Goal: Task Accomplishment & Management: Use online tool/utility

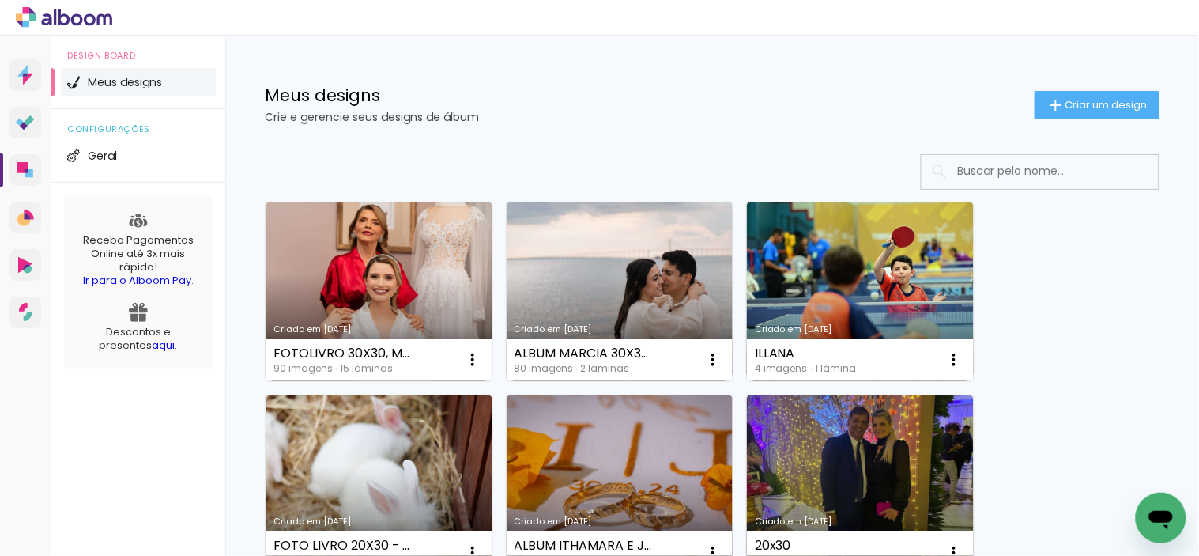
click at [689, 304] on link "Criado em [DATE]" at bounding box center [620, 291] width 227 height 179
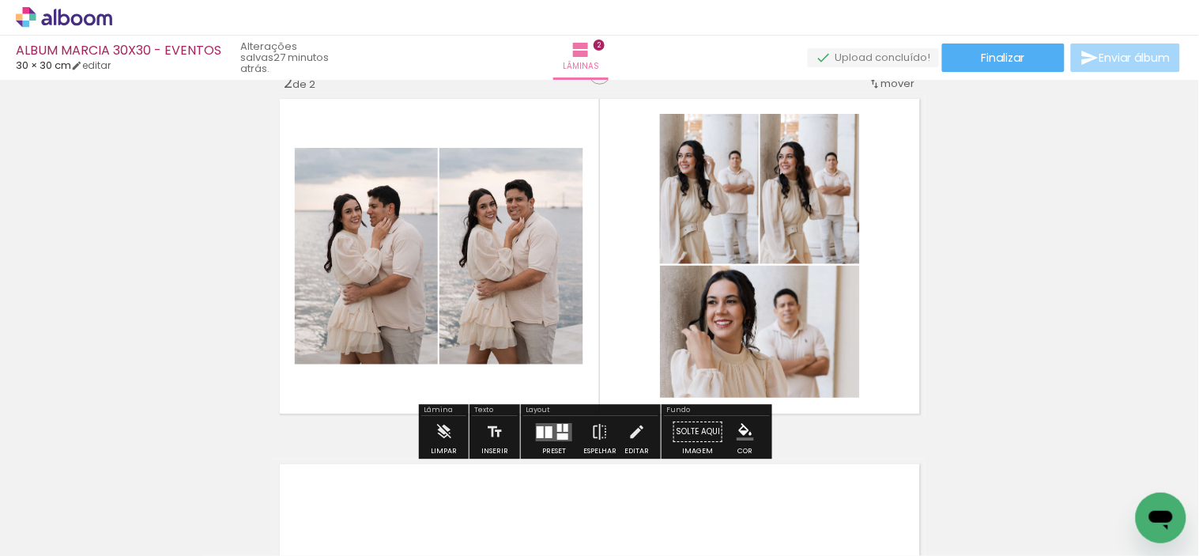
scroll to position [439, 0]
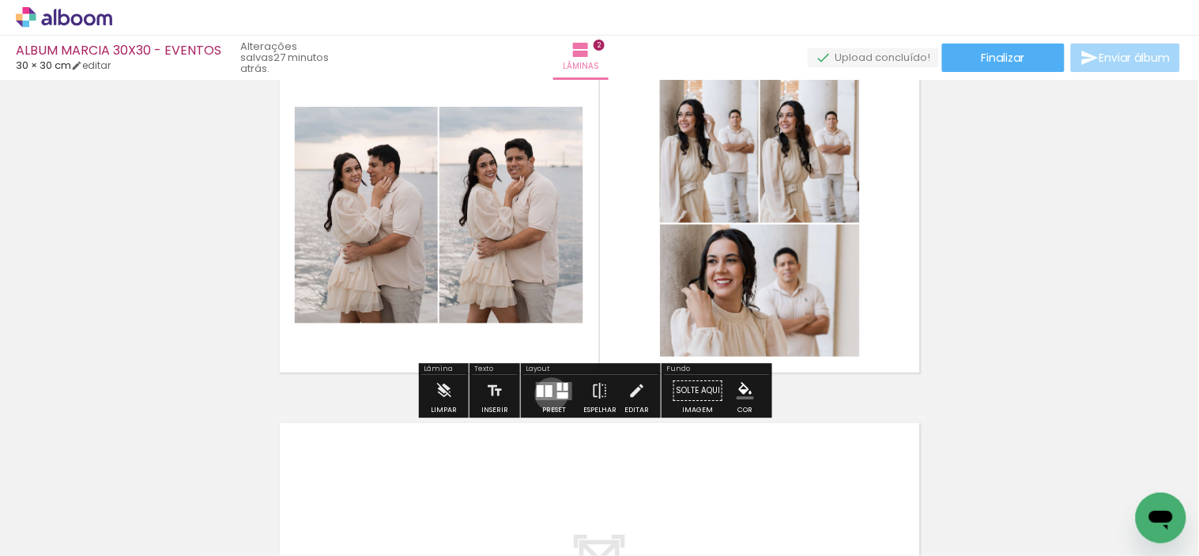
click at [548, 394] on div at bounding box center [548, 391] width 7 height 12
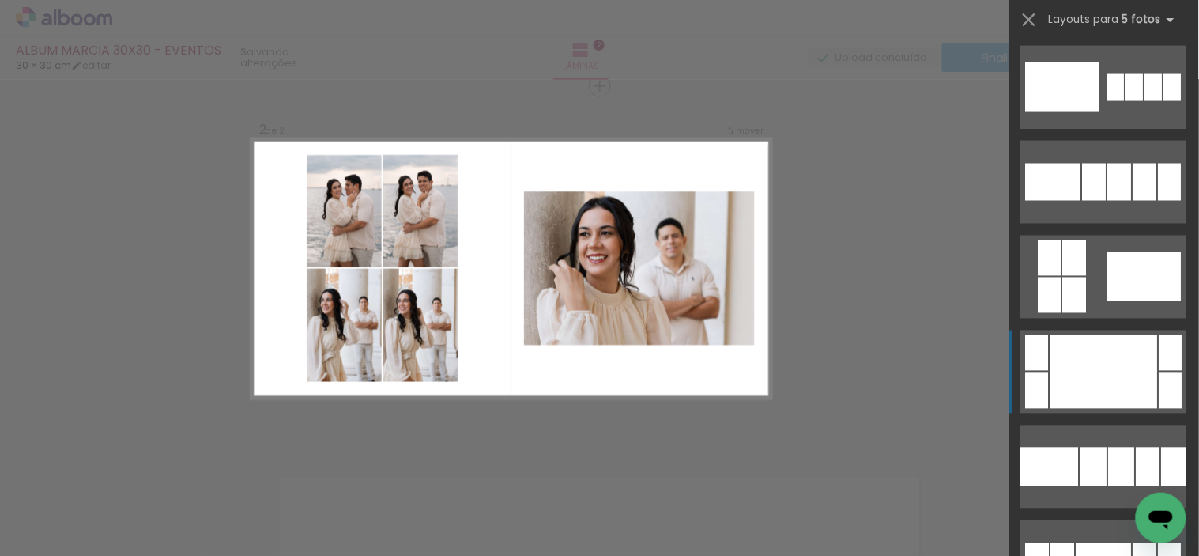
scroll to position [6894, 0]
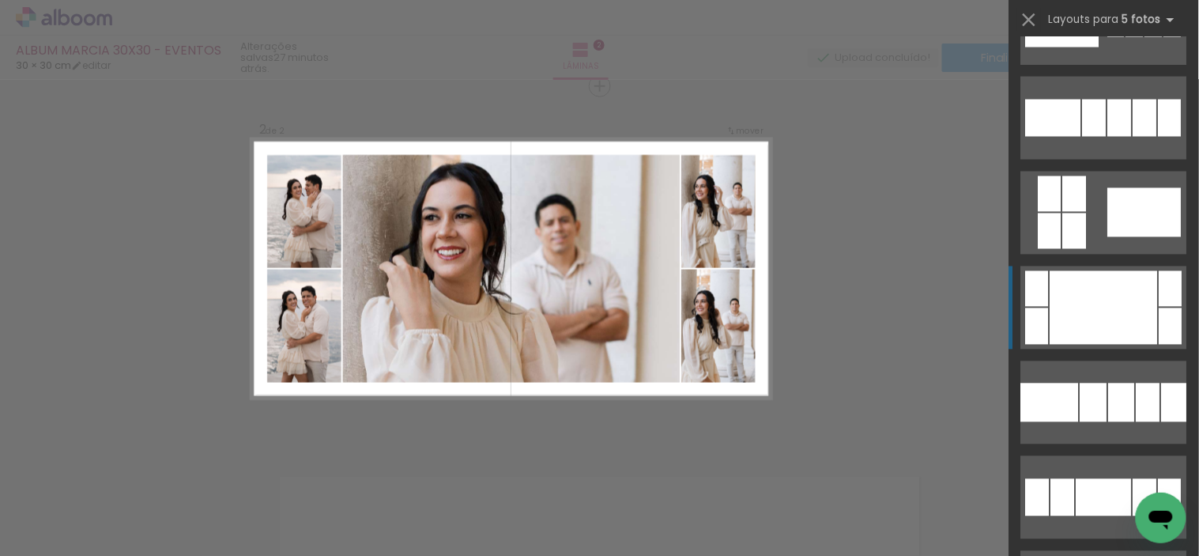
click at [1111, 318] on div at bounding box center [1103, 307] width 107 height 73
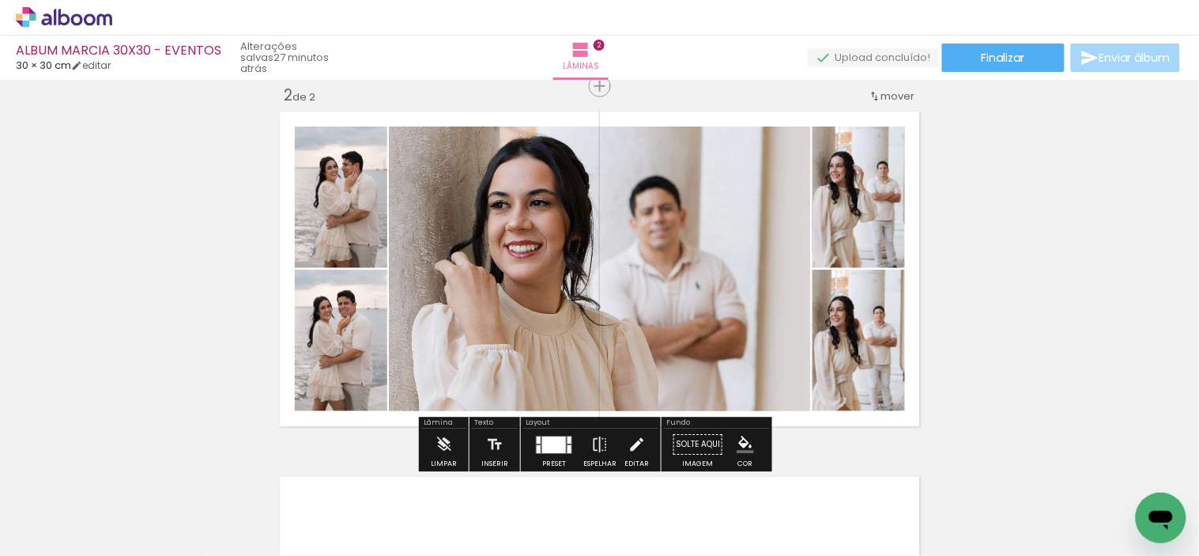
click at [628, 443] on iron-icon at bounding box center [636, 444] width 17 height 32
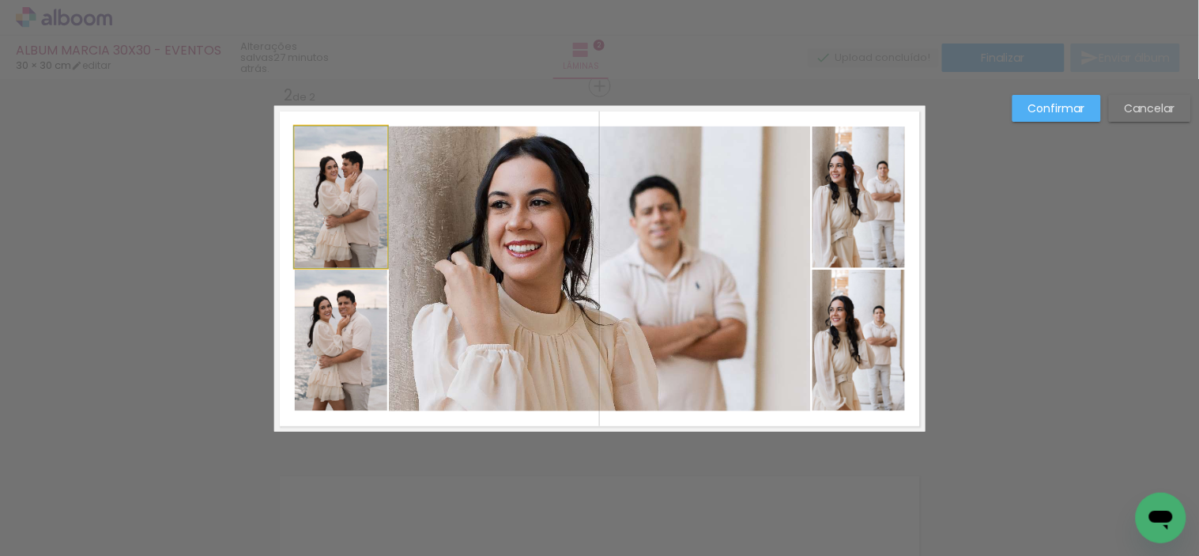
click at [342, 254] on quentale-photo at bounding box center [341, 196] width 92 height 141
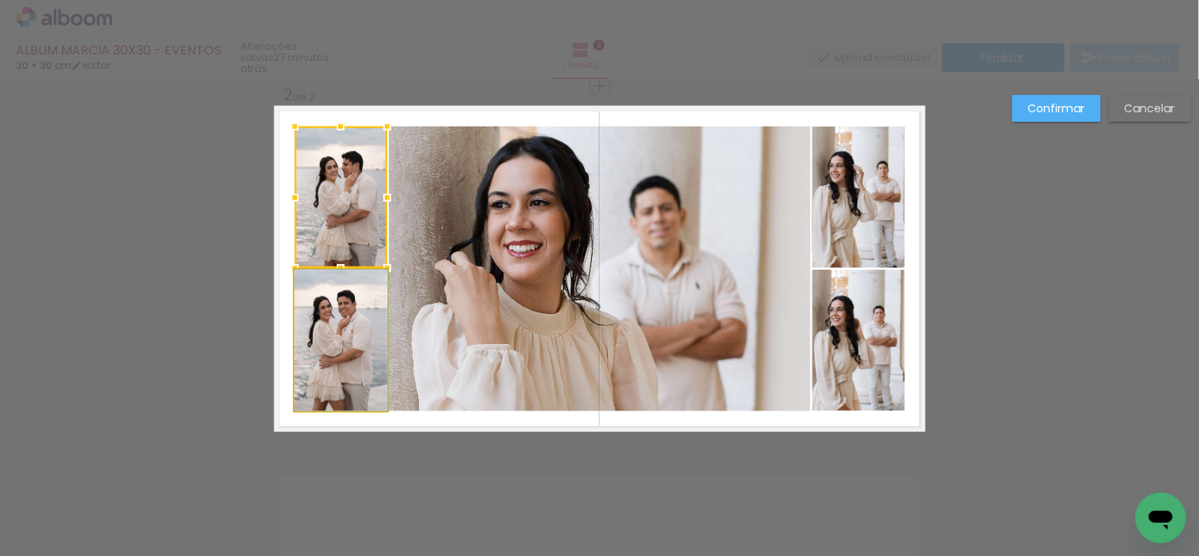
click at [351, 321] on quentale-photo at bounding box center [341, 339] width 92 height 141
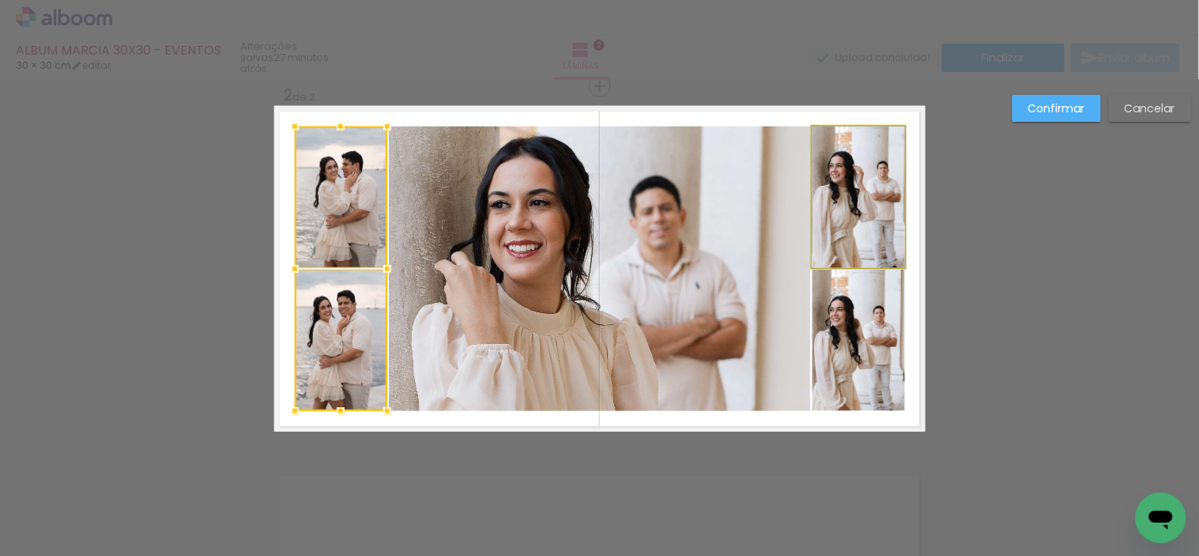
click at [866, 191] on quentale-photo at bounding box center [858, 196] width 92 height 141
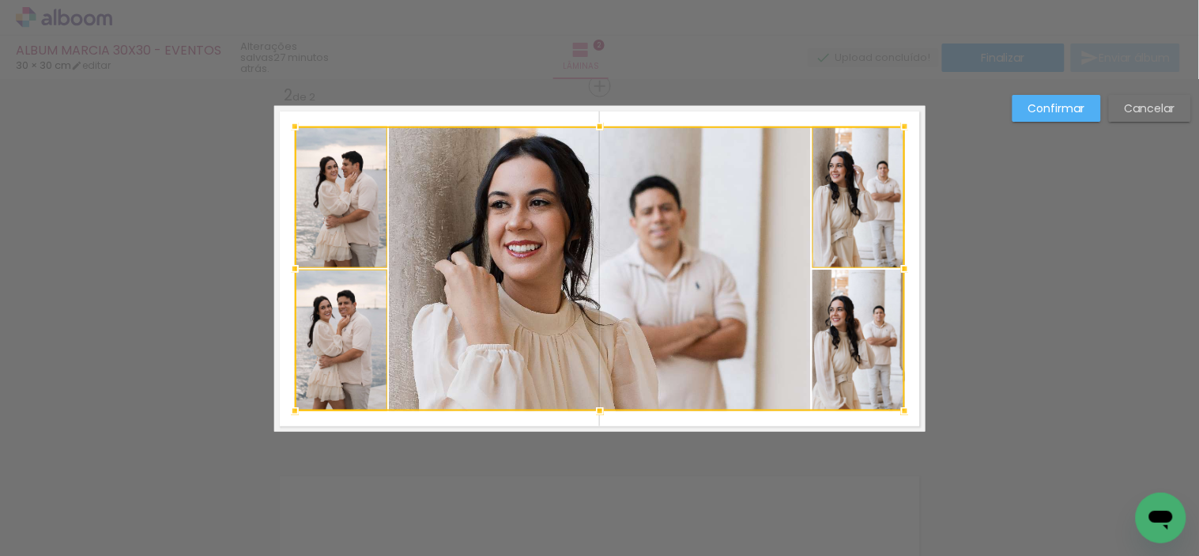
click at [862, 321] on div at bounding box center [600, 268] width 610 height 284
click at [532, 231] on div at bounding box center [600, 268] width 610 height 284
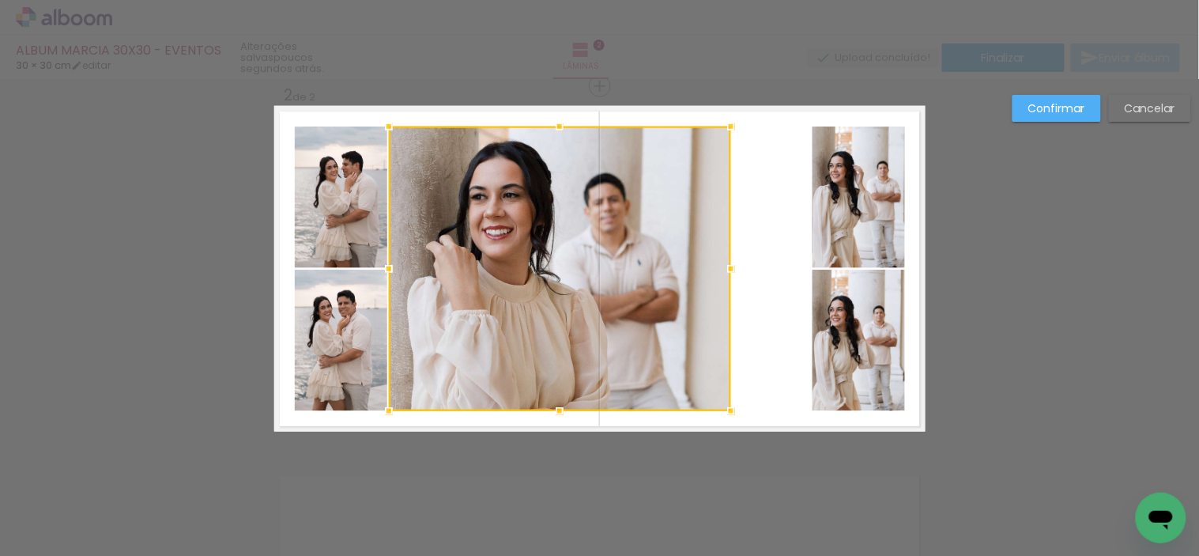
drag, startPoint x: 802, startPoint y: 269, endPoint x: 722, endPoint y: 271, distance: 79.8
click at [722, 271] on div at bounding box center [731, 269] width 32 height 32
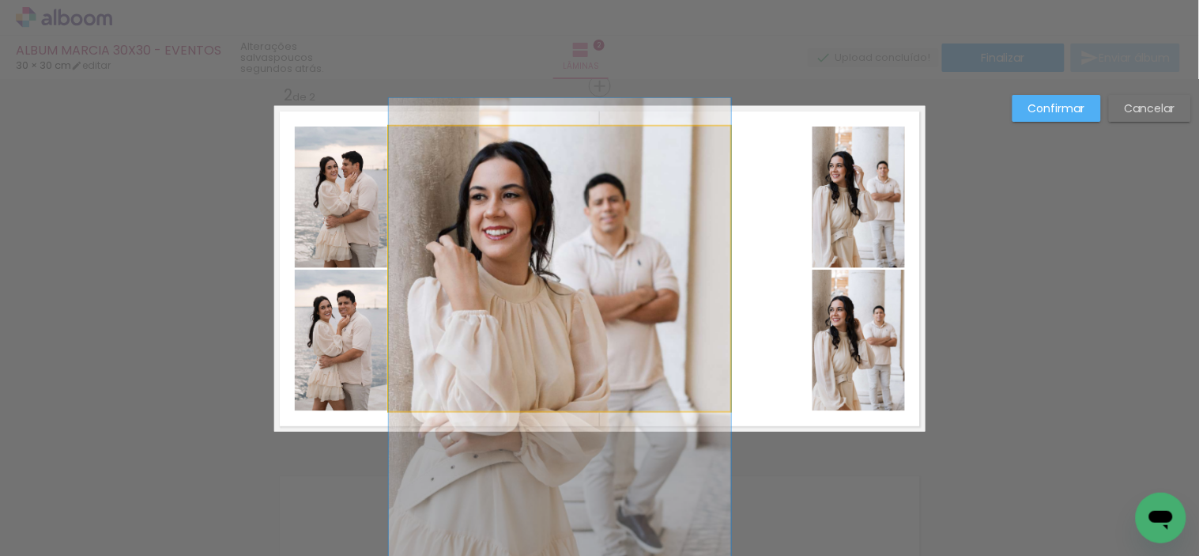
drag, startPoint x: 666, startPoint y: 263, endPoint x: 696, endPoint y: 263, distance: 30.0
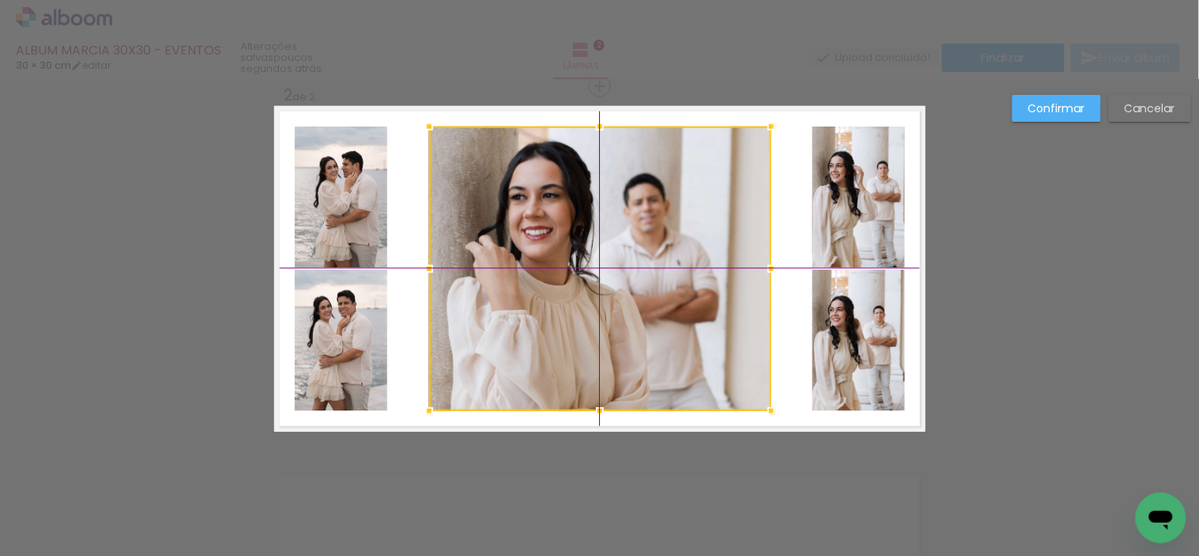
drag, startPoint x: 653, startPoint y: 265, endPoint x: 691, endPoint y: 266, distance: 38.8
click at [691, 266] on div at bounding box center [600, 268] width 342 height 284
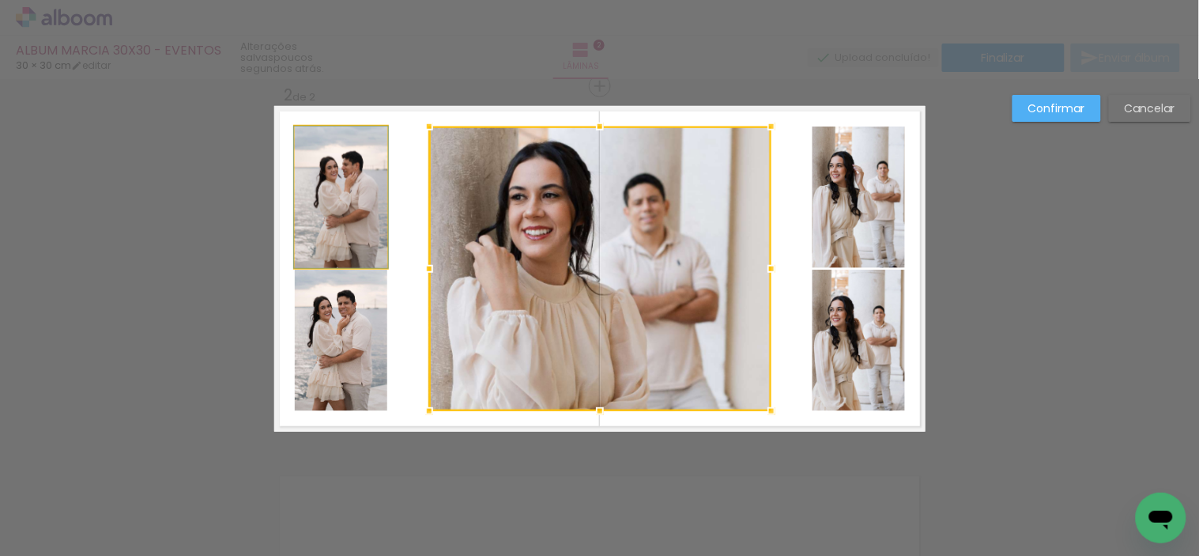
click at [363, 233] on quentale-photo at bounding box center [341, 196] width 92 height 141
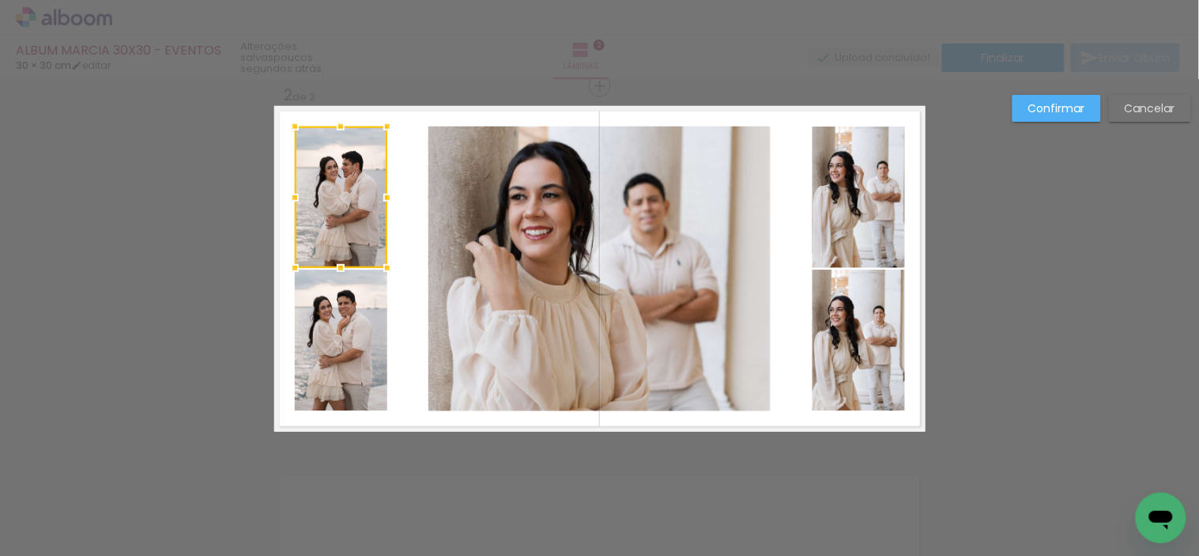
click at [349, 294] on quentale-photo at bounding box center [341, 339] width 92 height 141
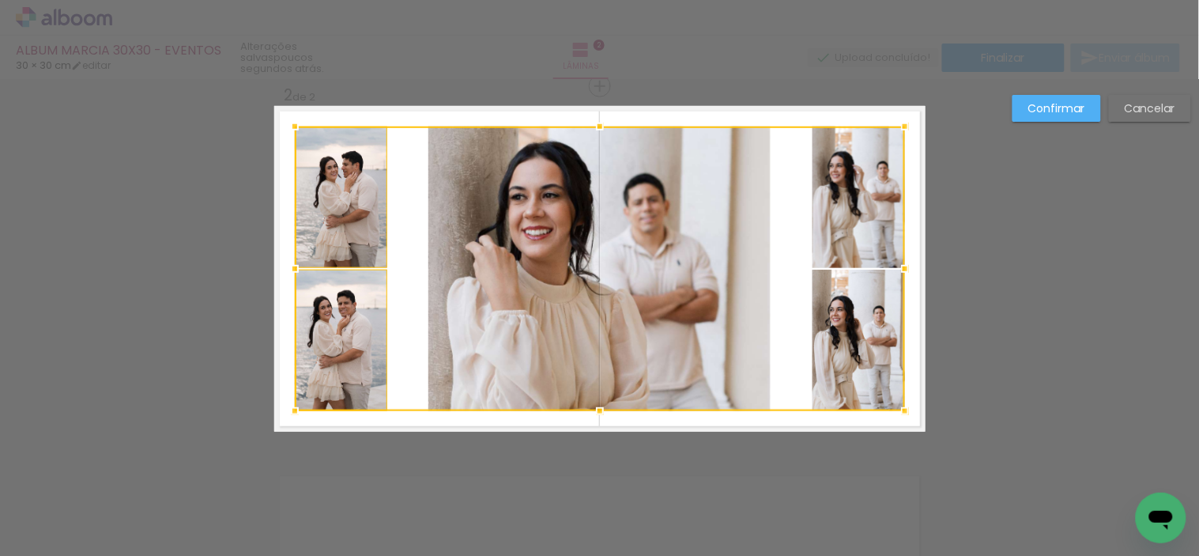
click at [842, 292] on div at bounding box center [600, 268] width 610 height 284
click at [835, 214] on div at bounding box center [600, 268] width 610 height 284
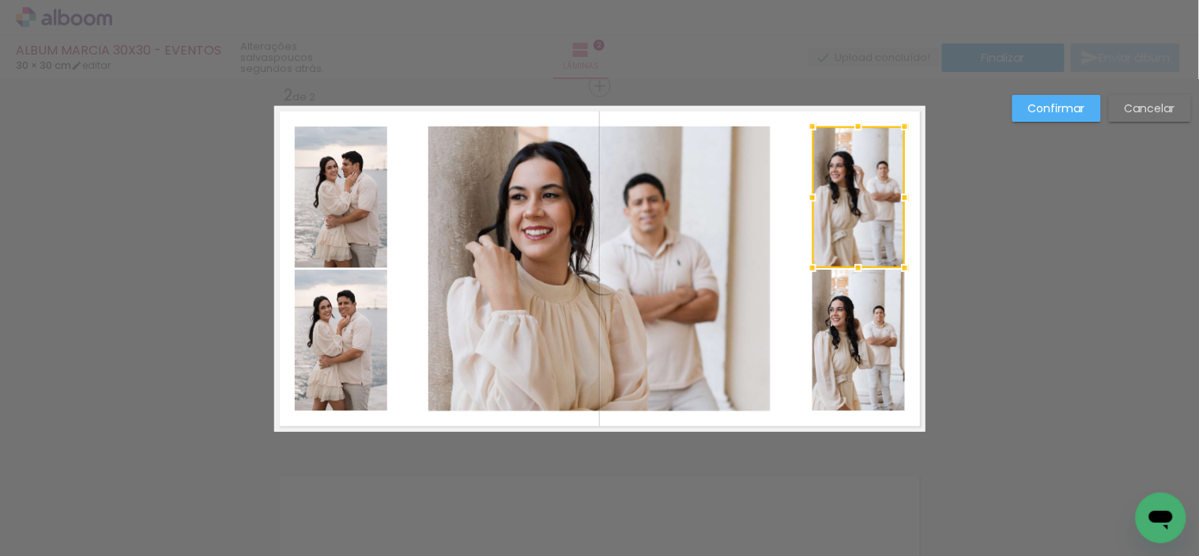
click at [833, 360] on quentale-photo at bounding box center [858, 339] width 92 height 141
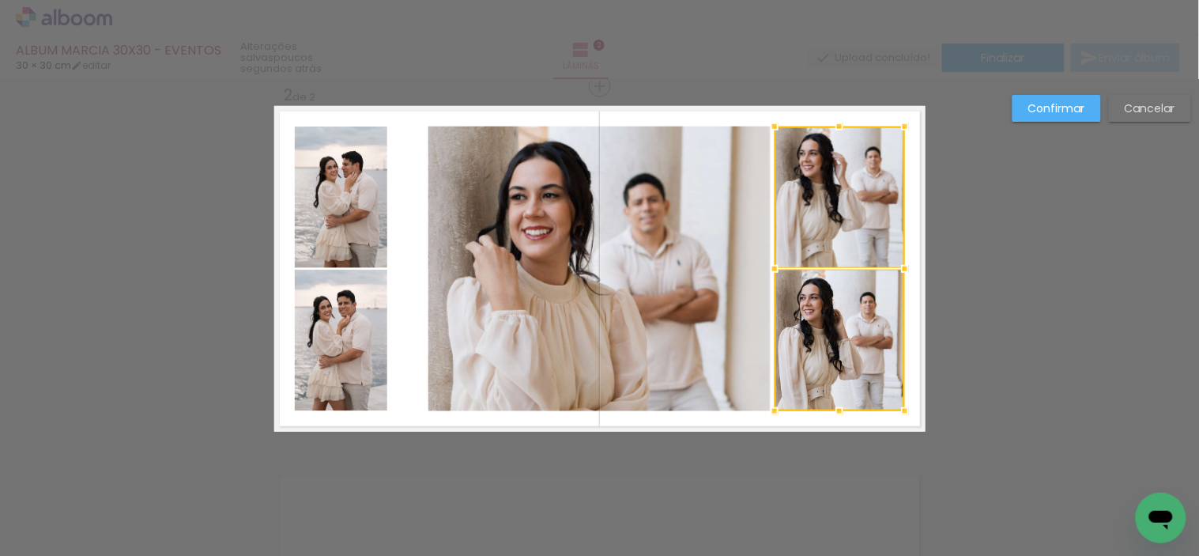
drag, startPoint x: 804, startPoint y: 269, endPoint x: 768, endPoint y: 265, distance: 35.8
click at [768, 265] on div at bounding box center [775, 269] width 32 height 32
click at [362, 202] on quentale-photo at bounding box center [341, 196] width 92 height 141
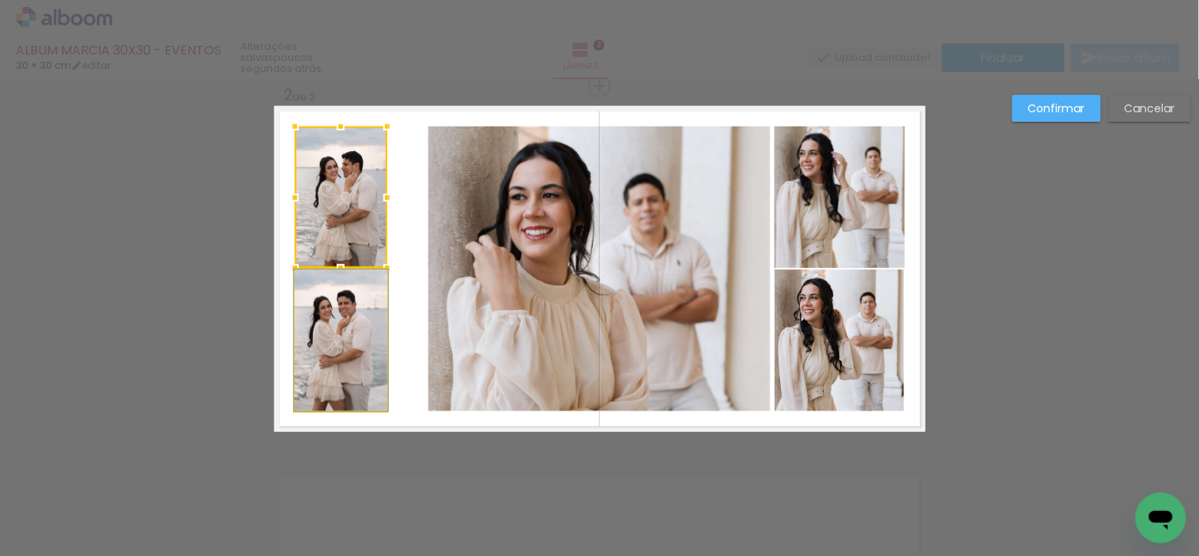
click at [353, 312] on quentale-photo at bounding box center [341, 339] width 92 height 141
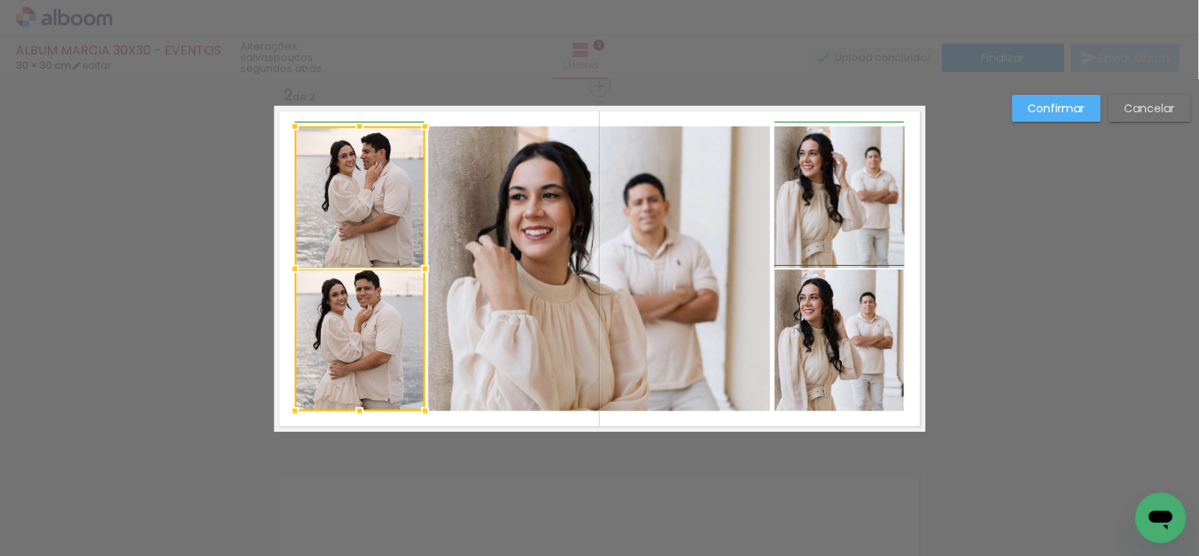
drag, startPoint x: 395, startPoint y: 266, endPoint x: 420, endPoint y: 264, distance: 24.5
click at [420, 264] on div at bounding box center [425, 269] width 32 height 32
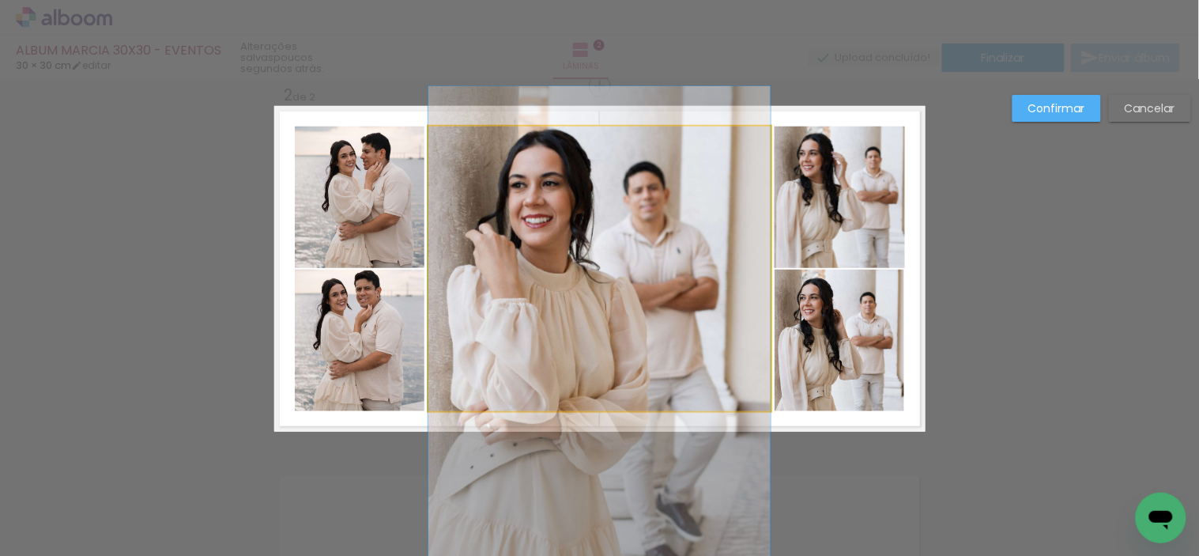
drag, startPoint x: 541, startPoint y: 315, endPoint x: 541, endPoint y: 303, distance: 11.9
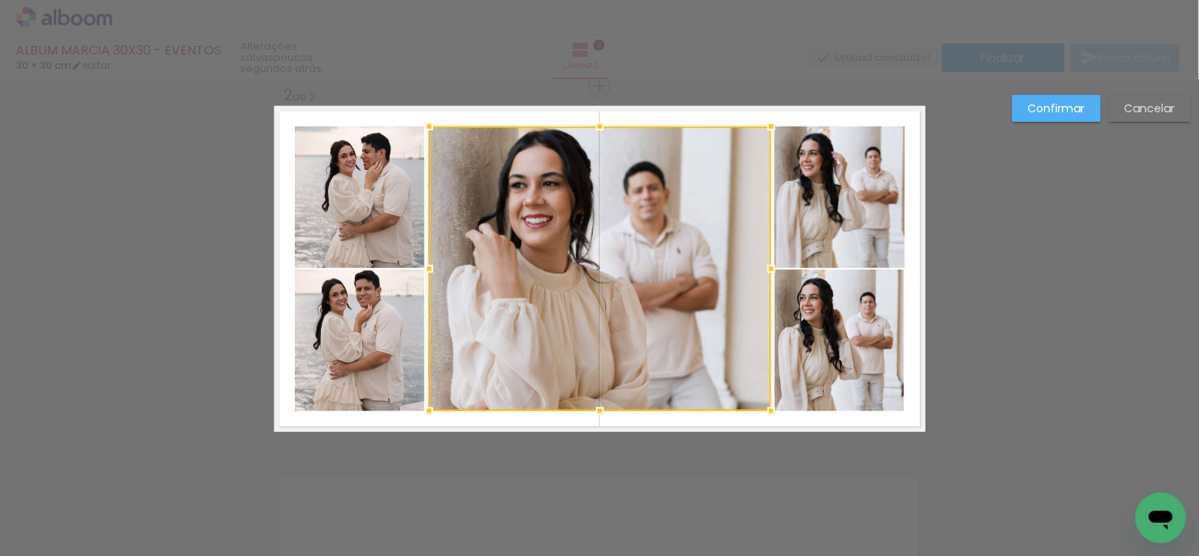
click at [862, 359] on quentale-photo at bounding box center [839, 339] width 130 height 141
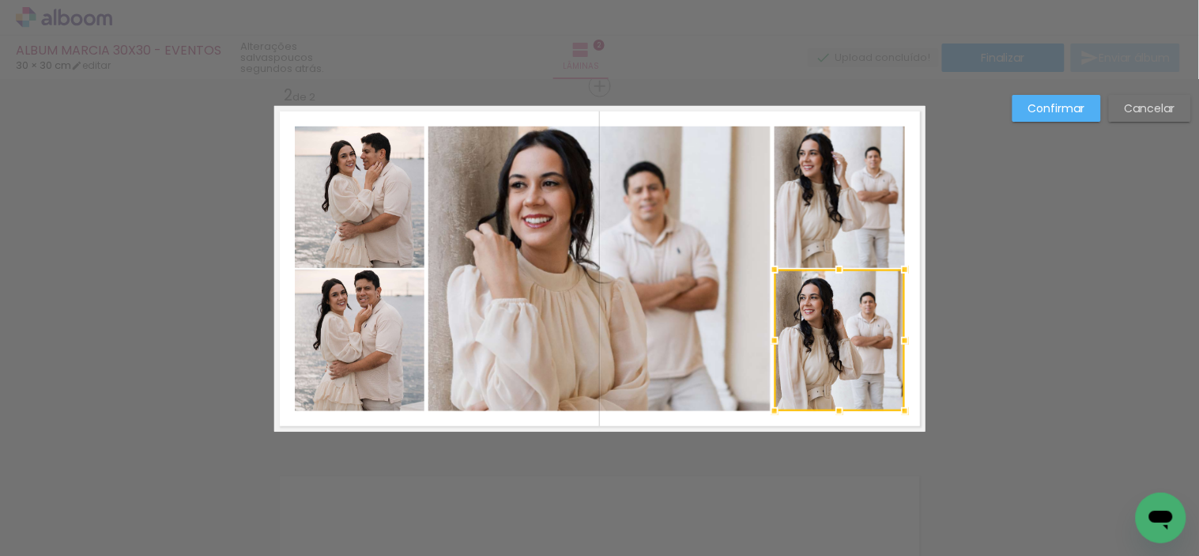
click at [0, 0] on slot "Confirmar" at bounding box center [0, 0] width 0 height 0
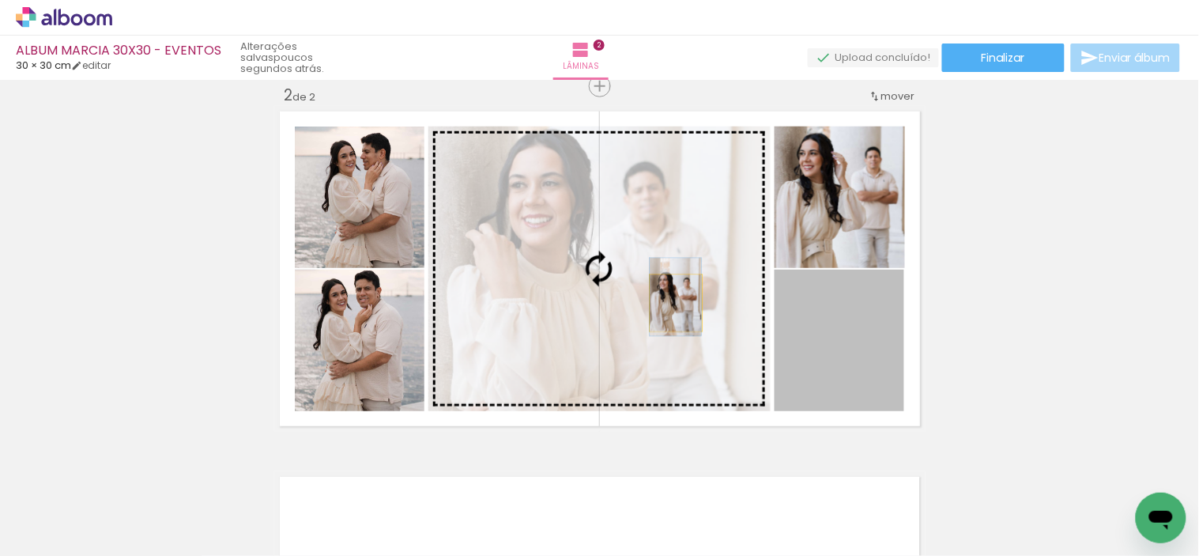
drag, startPoint x: 856, startPoint y: 348, endPoint x: 669, endPoint y: 303, distance: 191.9
click at [0, 0] on slot at bounding box center [0, 0] width 0 height 0
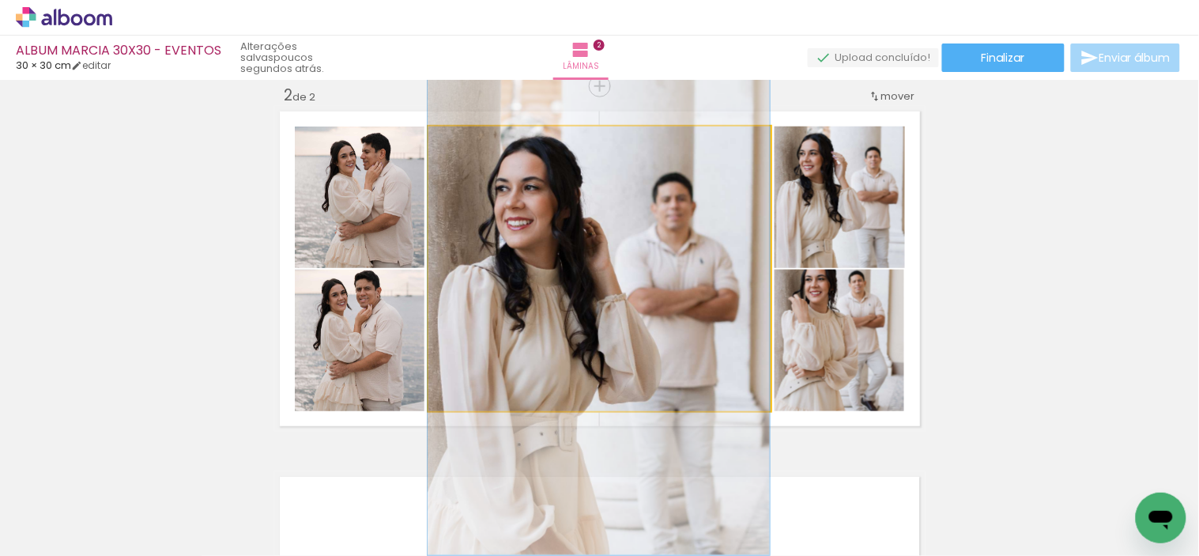
drag, startPoint x: 661, startPoint y: 288, endPoint x: 658, endPoint y: 318, distance: 29.4
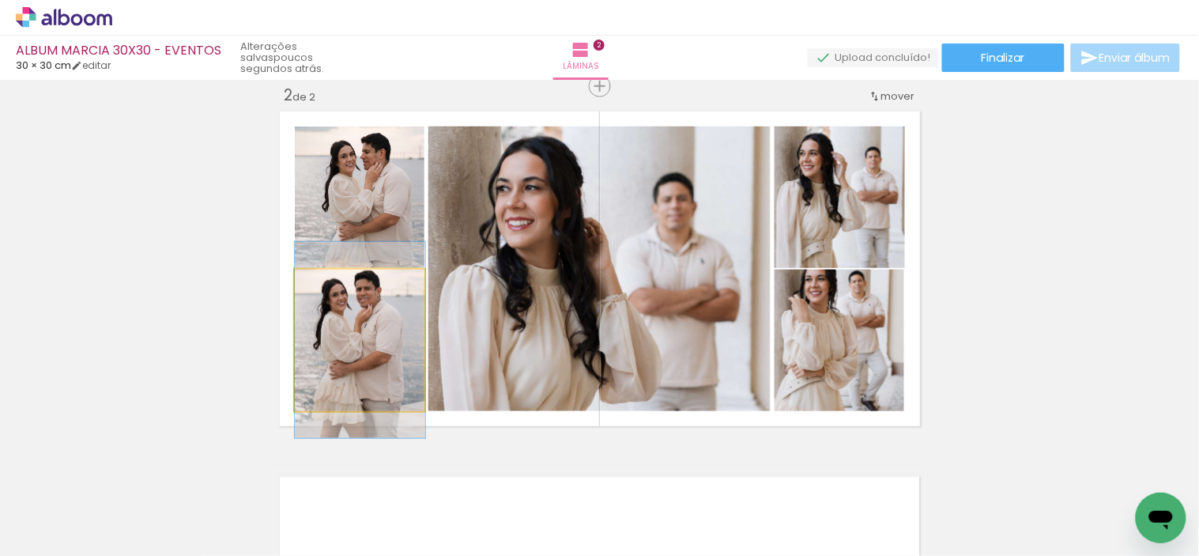
click at [385, 337] on quentale-photo at bounding box center [360, 339] width 130 height 141
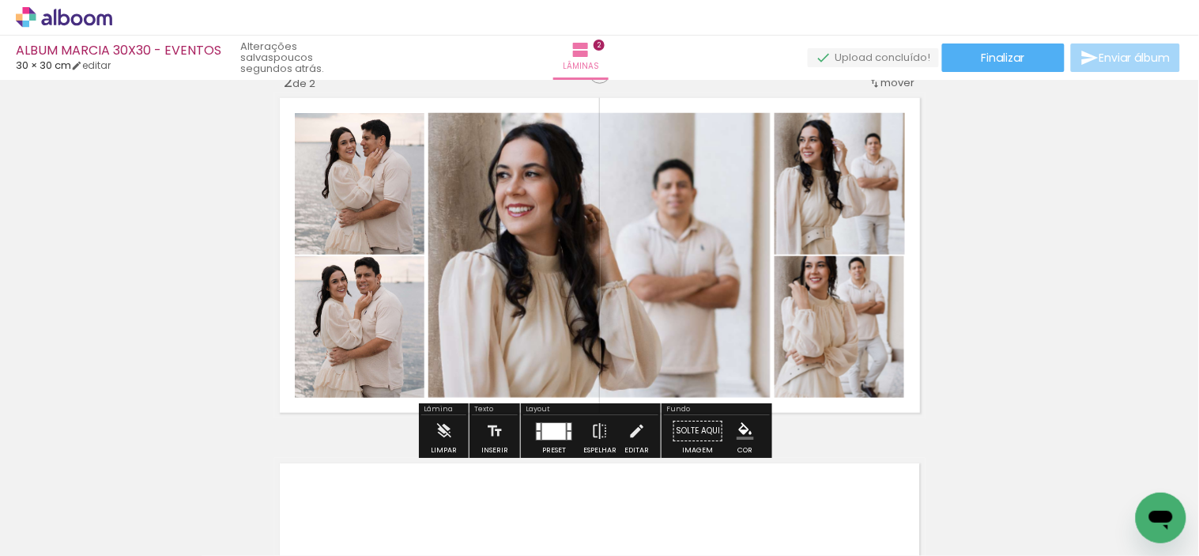
scroll to position [439, 0]
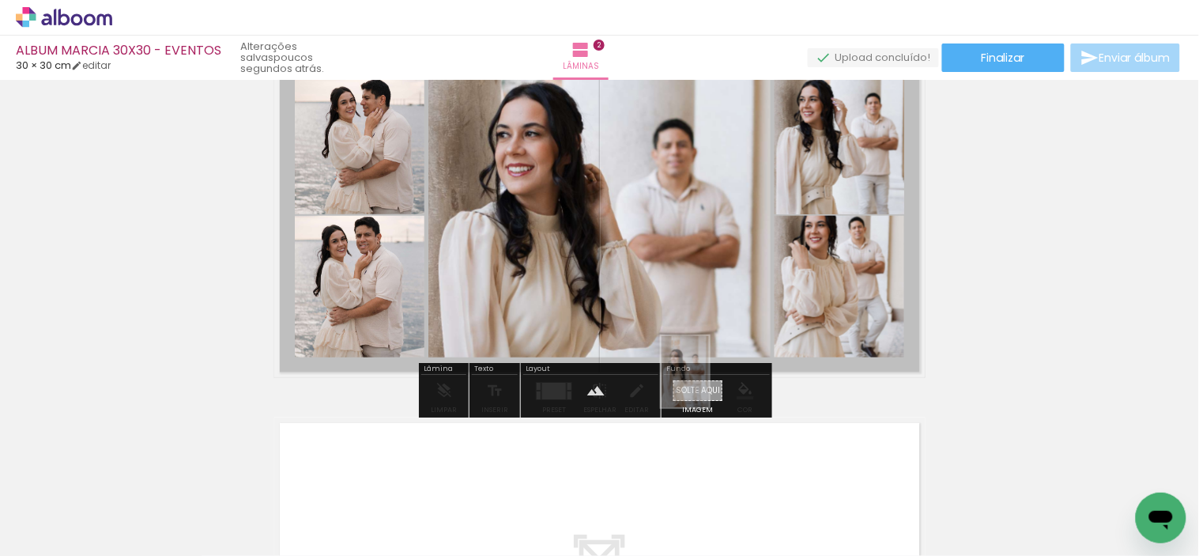
drag, startPoint x: 872, startPoint y: 524, endPoint x: 709, endPoint y: 383, distance: 215.7
click at [709, 383] on quentale-workspace at bounding box center [599, 278] width 1199 height 556
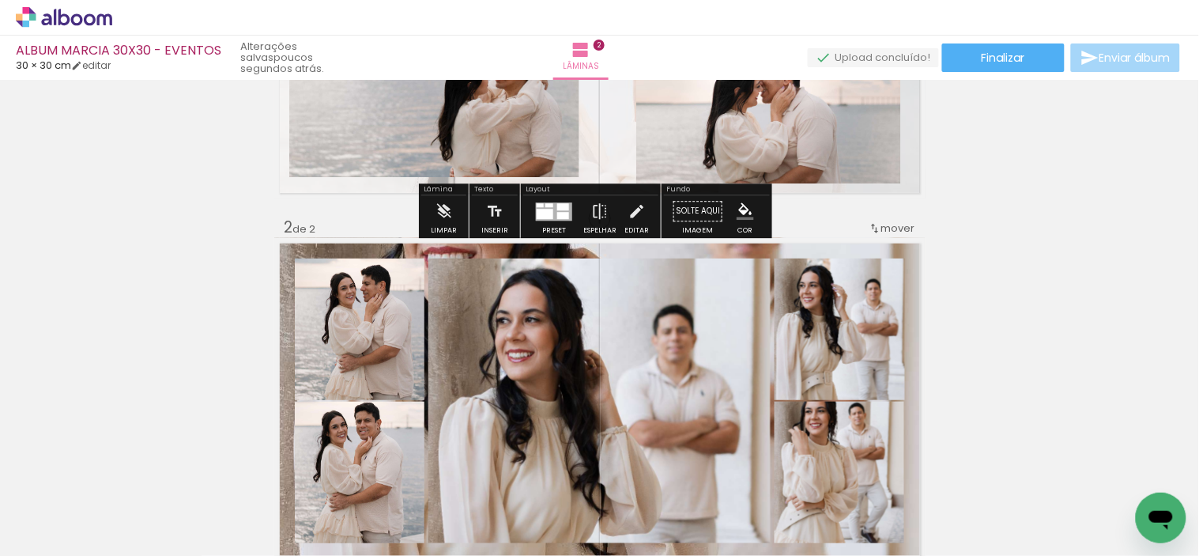
scroll to position [263, 0]
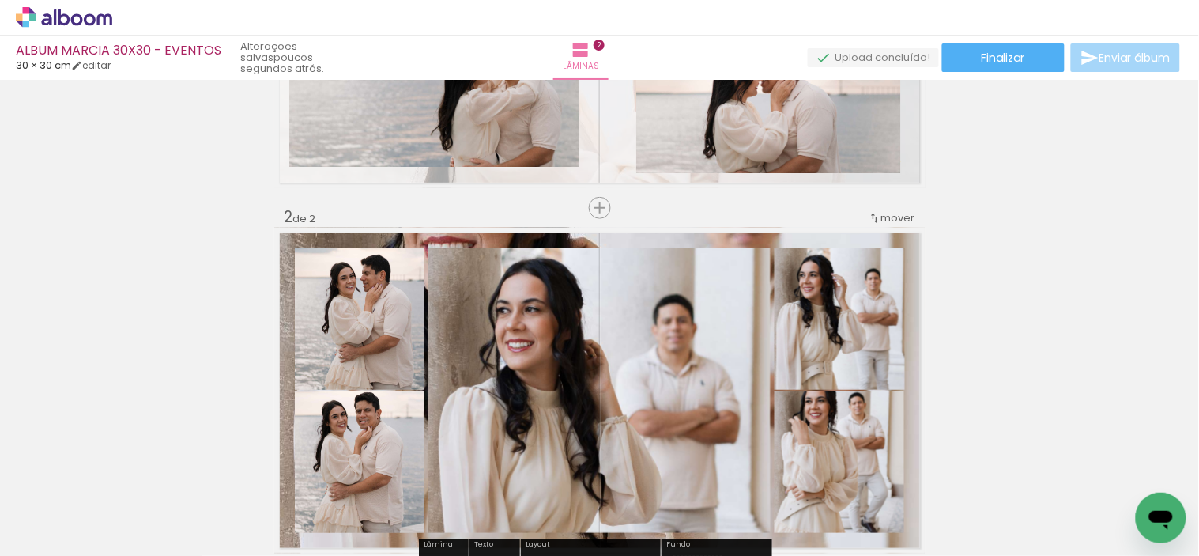
click at [654, 248] on quentale-photo at bounding box center [599, 390] width 342 height 284
click at [654, 243] on quentale-layouter at bounding box center [599, 391] width 651 height 326
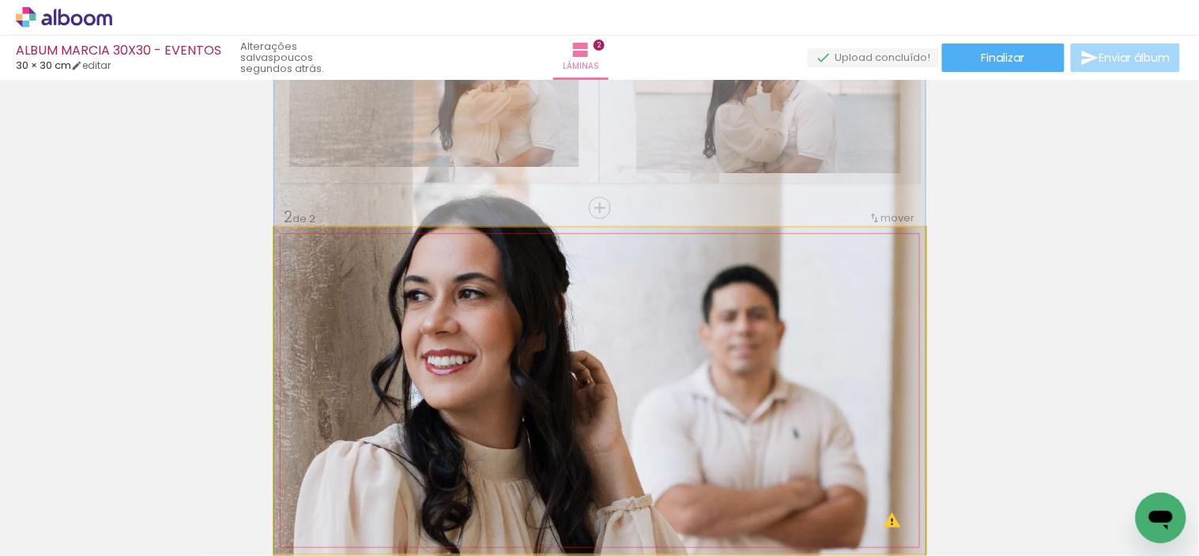
drag, startPoint x: 629, startPoint y: 298, endPoint x: 616, endPoint y: 411, distance: 113.7
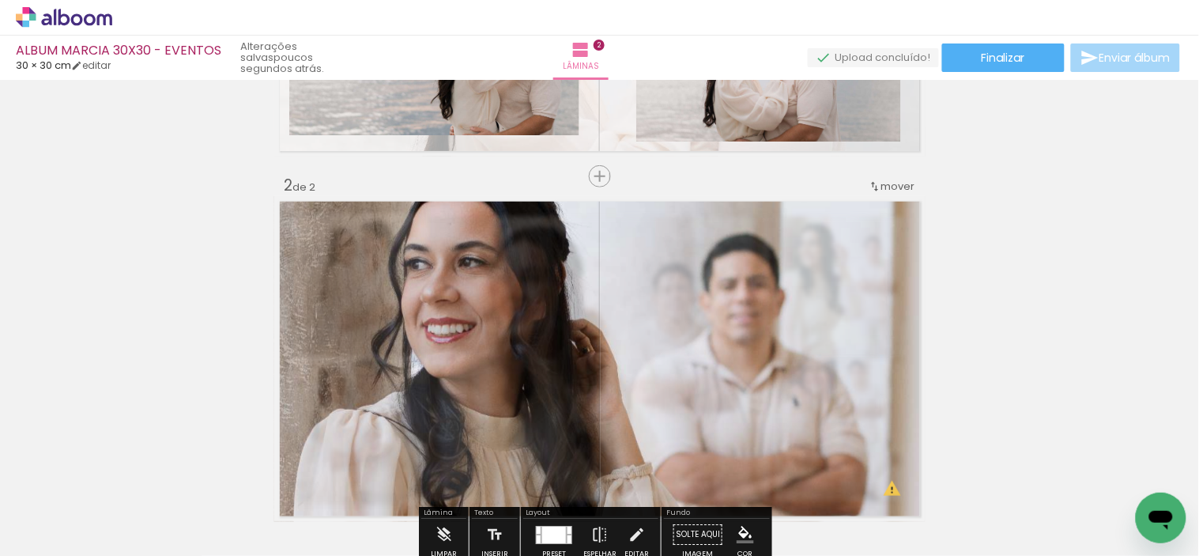
scroll to position [351, 0]
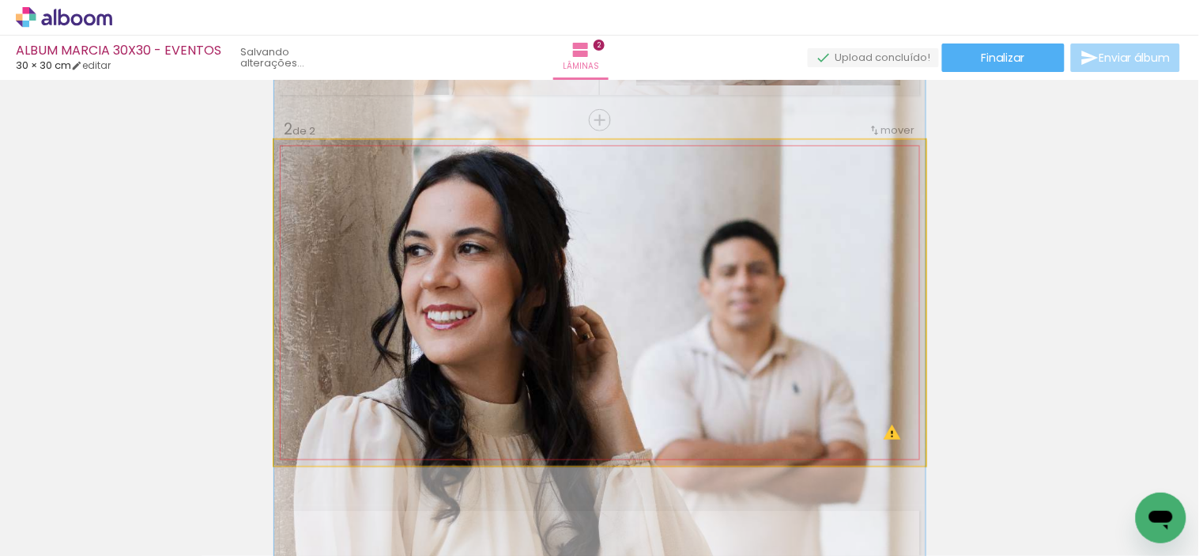
drag, startPoint x: 688, startPoint y: 279, endPoint x: 676, endPoint y: 322, distance: 44.3
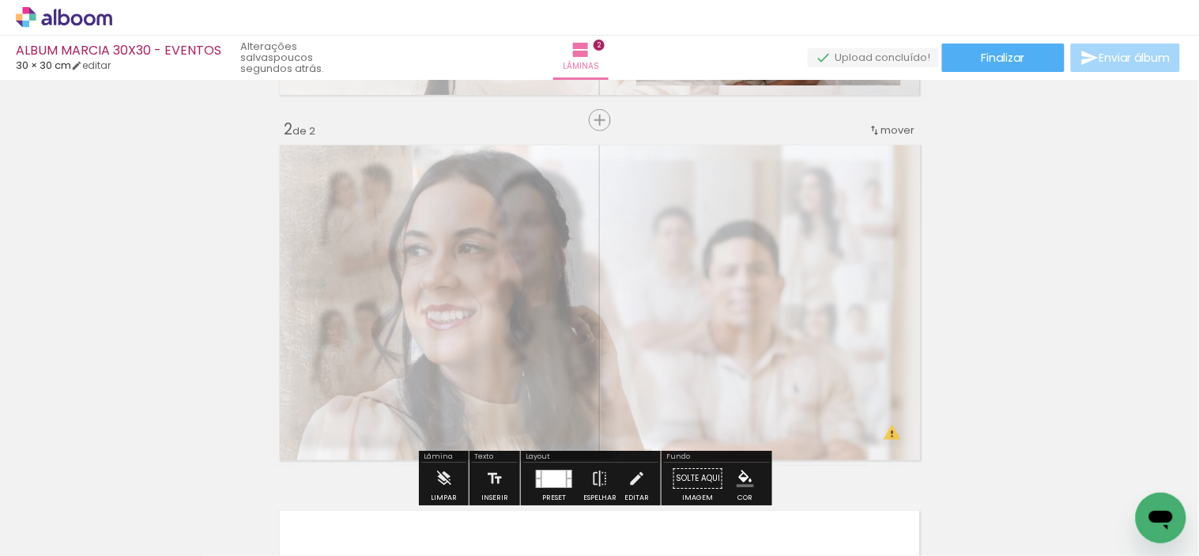
drag, startPoint x: 500, startPoint y: 182, endPoint x: 461, endPoint y: 184, distance: 39.6
type paper-slider "35"
click at [462, 184] on div at bounding box center [466, 179] width 9 height 9
click at [198, 206] on div "Inserir lâmina 1 de 2 Inserir lâmina 2 de 2 O Designbox precisará aumentar a su…" at bounding box center [599, 282] width 1199 height 1096
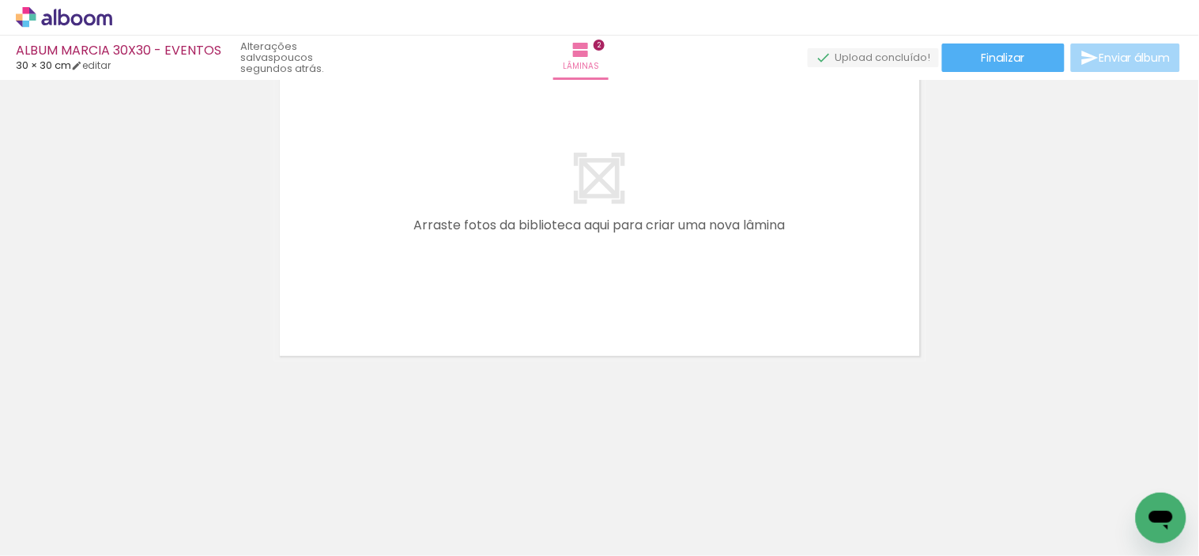
scroll to position [790, 0]
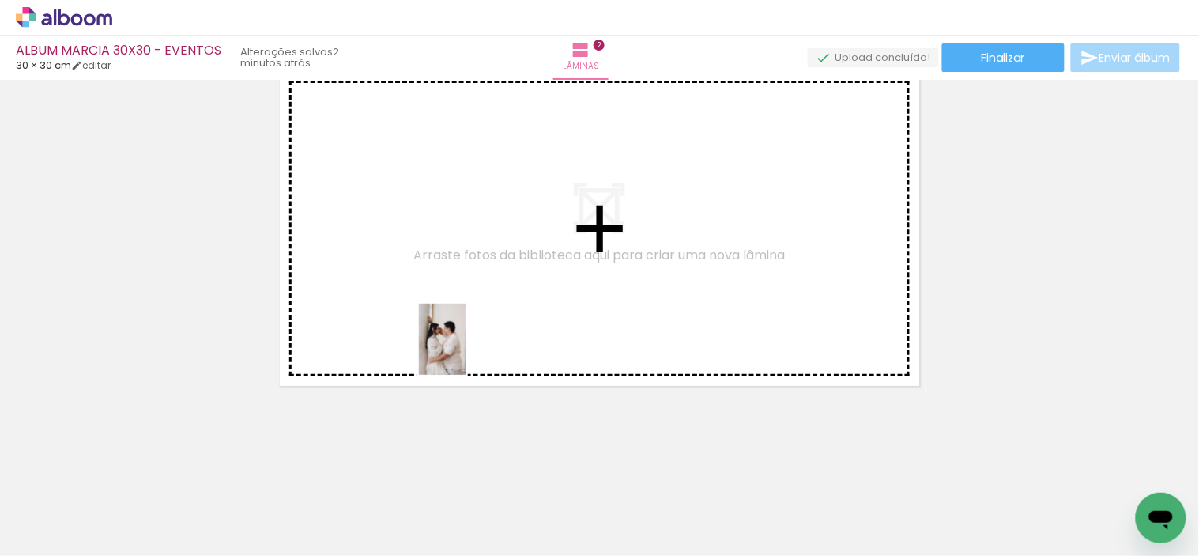
drag, startPoint x: 381, startPoint y: 526, endPoint x: 473, endPoint y: 334, distance: 212.8
click at [473, 334] on quentale-workspace at bounding box center [599, 278] width 1199 height 556
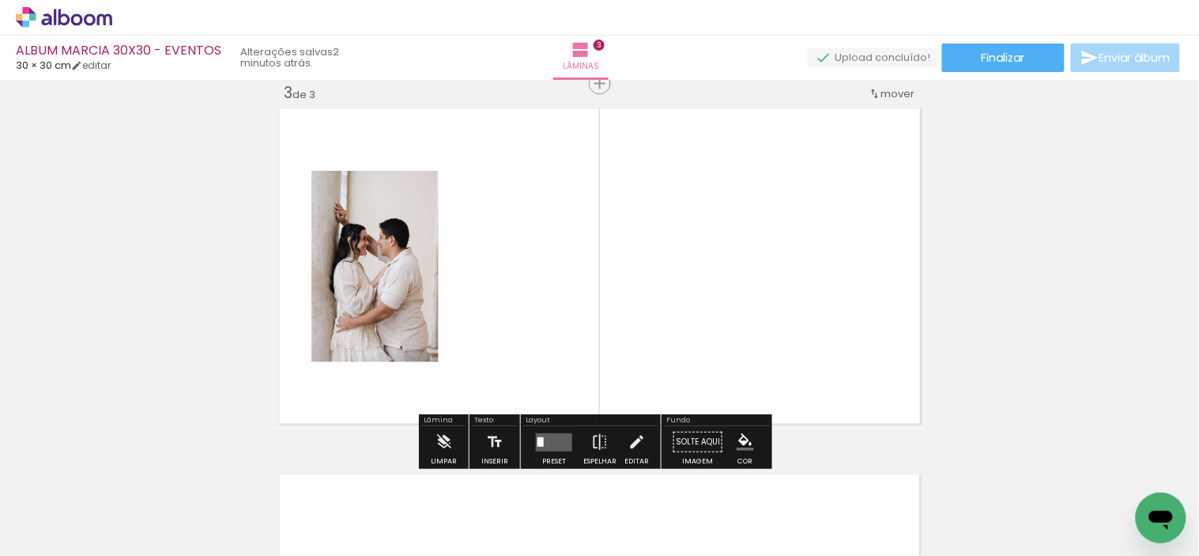
scroll to position [749, 0]
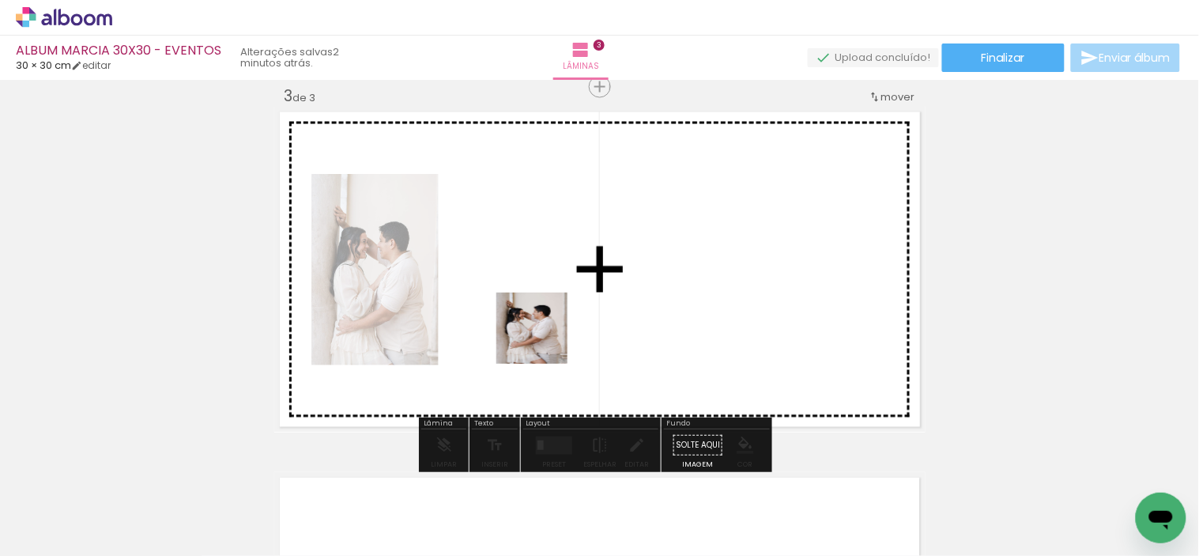
drag, startPoint x: 494, startPoint y: 522, endPoint x: 548, endPoint y: 325, distance: 204.7
click at [548, 325] on quentale-workspace at bounding box center [599, 278] width 1199 height 556
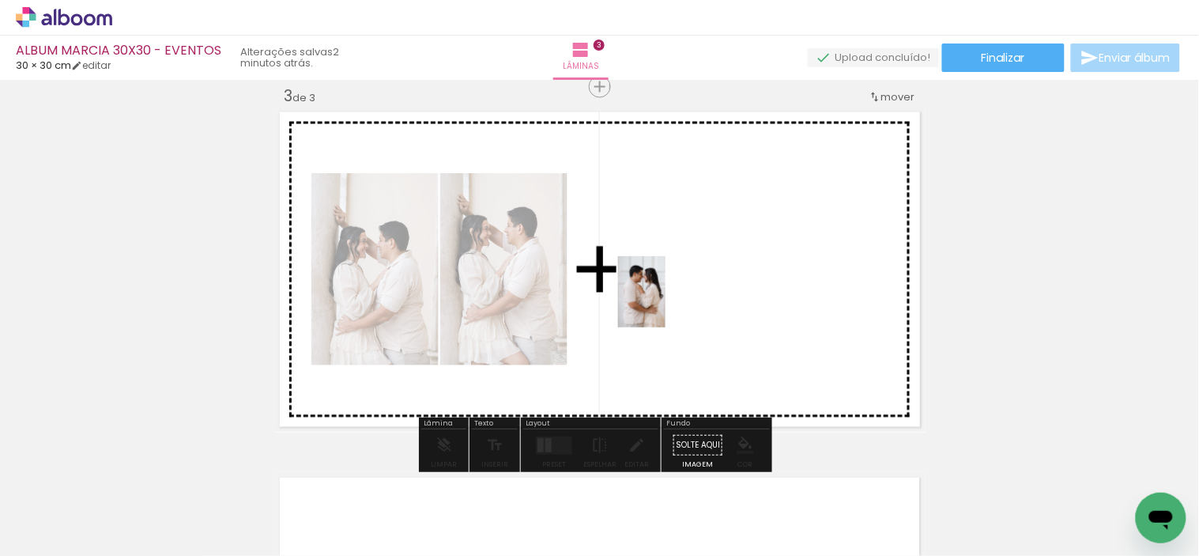
drag, startPoint x: 571, startPoint y: 507, endPoint x: 665, endPoint y: 303, distance: 224.1
click at [665, 303] on quentale-workspace at bounding box center [599, 278] width 1199 height 556
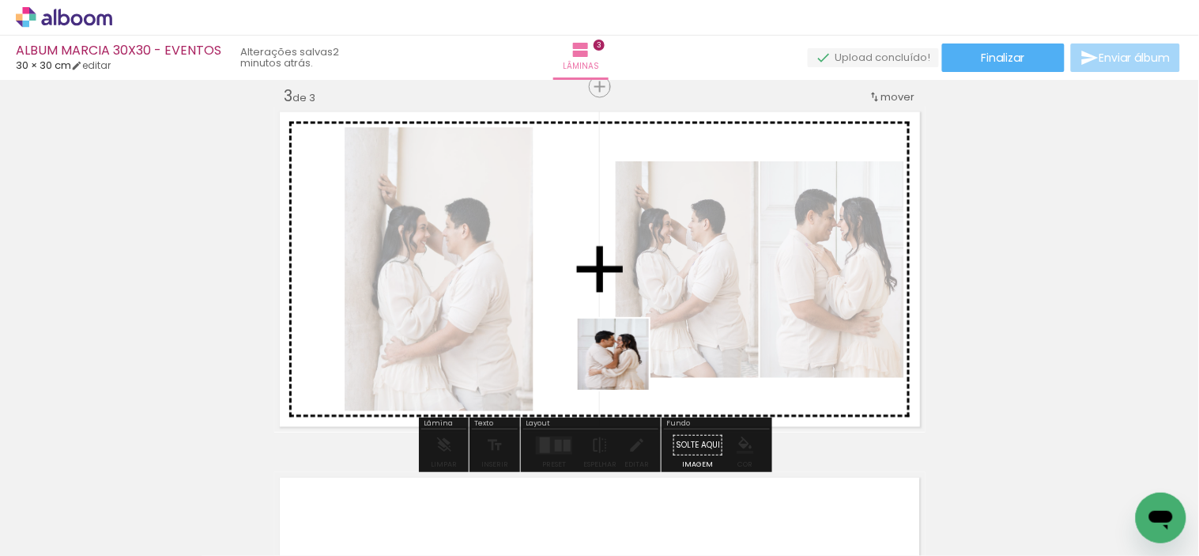
drag, startPoint x: 658, startPoint y: 496, endPoint x: 615, endPoint y: 317, distance: 184.6
click at [615, 317] on quentale-workspace at bounding box center [599, 278] width 1199 height 556
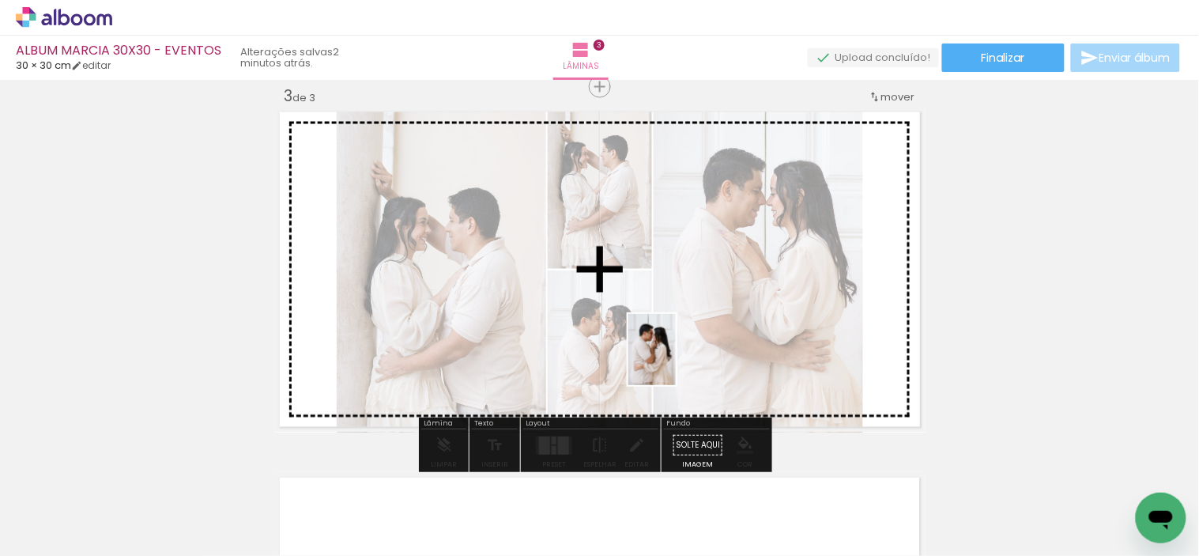
drag, startPoint x: 746, startPoint y: 532, endPoint x: 676, endPoint y: 361, distance: 184.6
click at [676, 361] on quentale-workspace at bounding box center [599, 278] width 1199 height 556
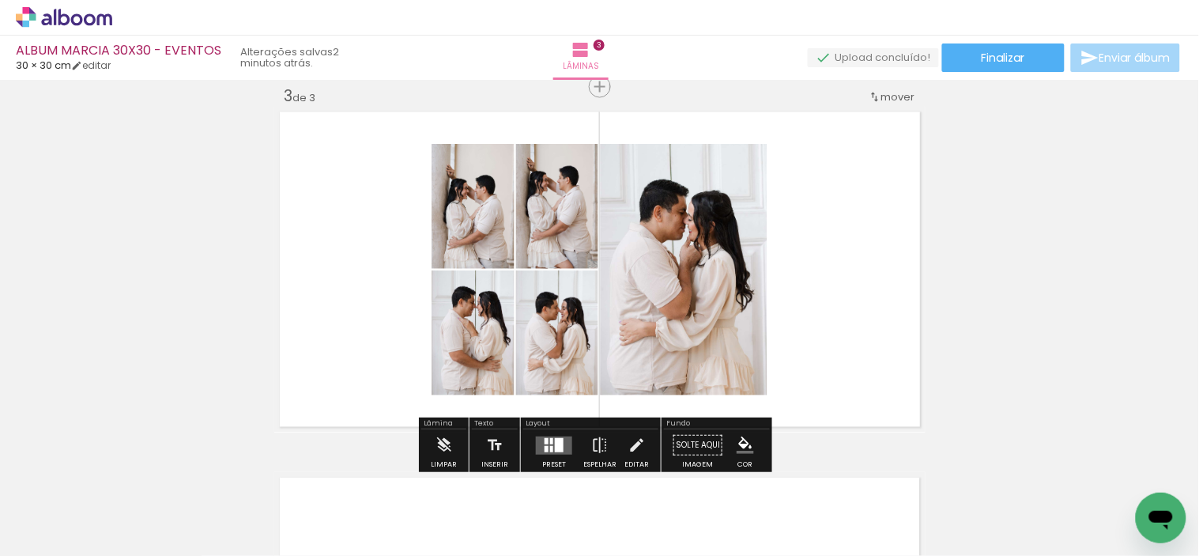
click at [550, 439] on div at bounding box center [551, 441] width 3 height 6
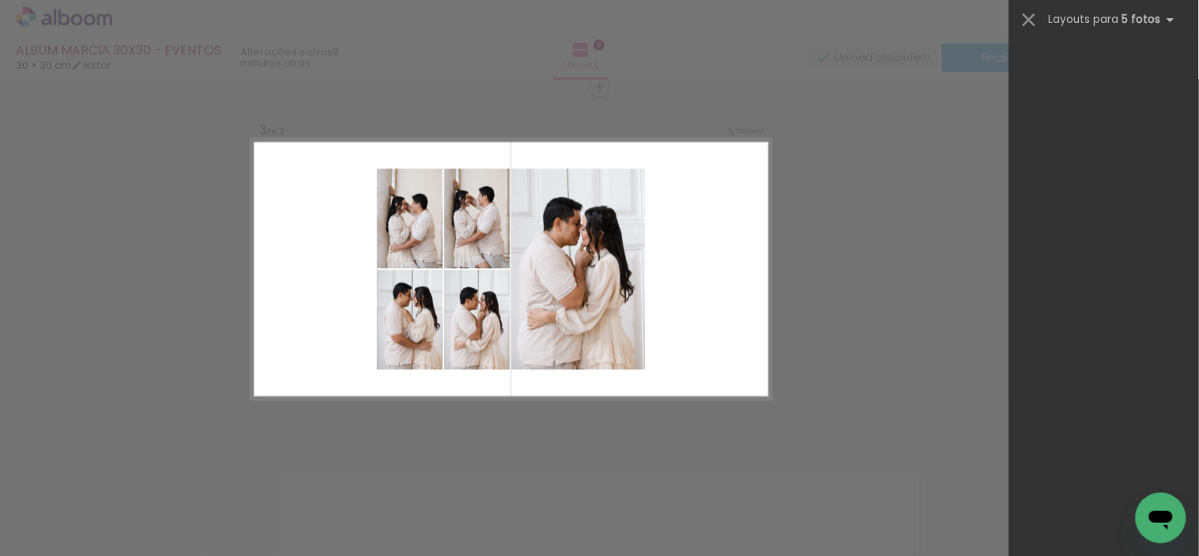
scroll to position [0, 0]
